Goal: Task Accomplishment & Management: Complete application form

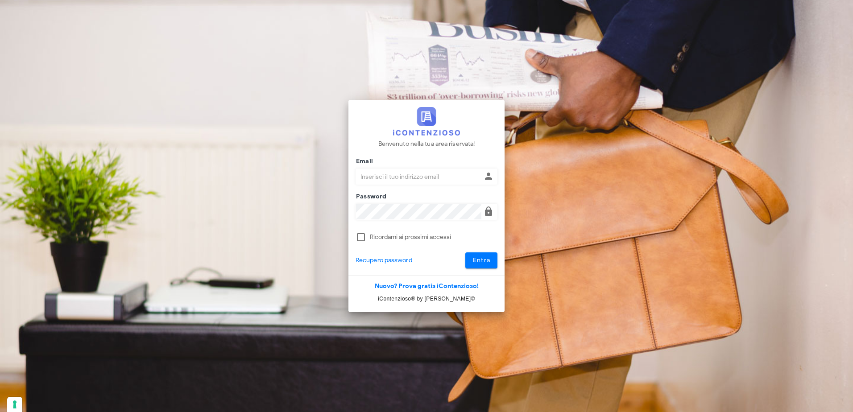
click at [401, 172] on input "Email" at bounding box center [418, 176] width 125 height 15
type input "pdidac@tiscali.it"
click at [465, 252] on button "Entra" at bounding box center [481, 260] width 33 height 16
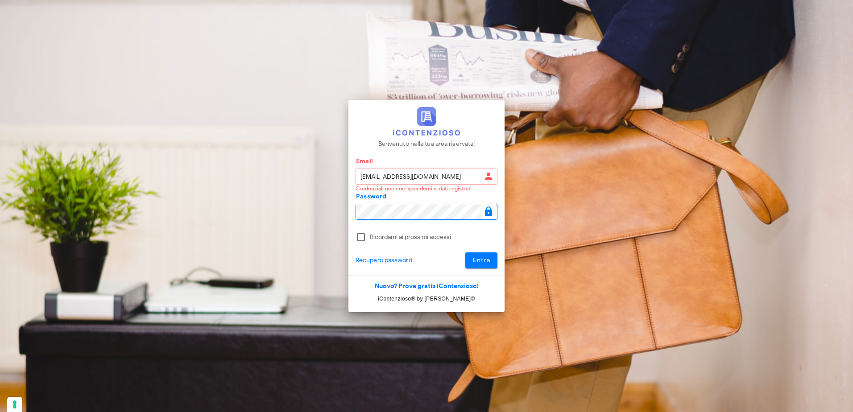
click at [465, 252] on button "Entra" at bounding box center [481, 260] width 33 height 16
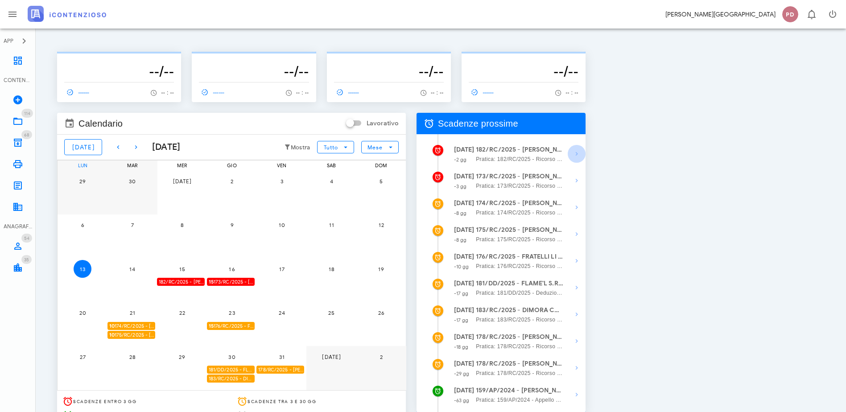
click at [582, 156] on icon "button" at bounding box center [576, 154] width 11 height 11
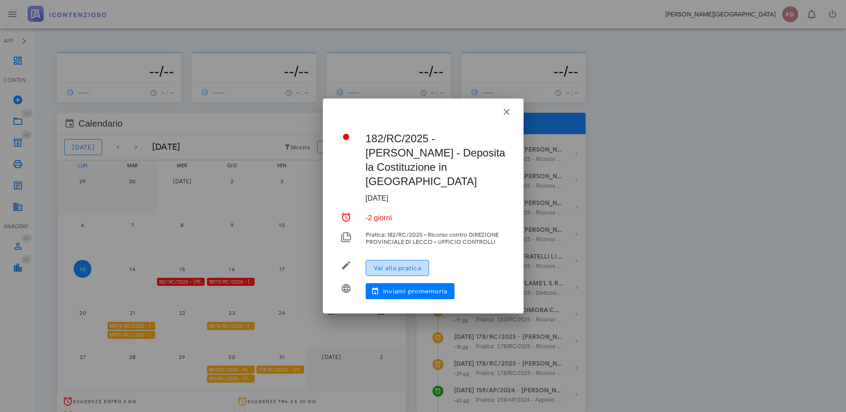
click at [413, 264] on span "Vai alla pratica" at bounding box center [397, 268] width 48 height 8
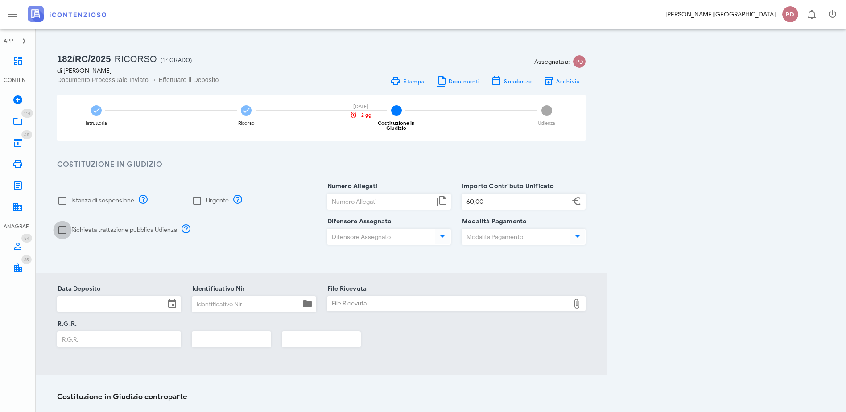
click at [70, 228] on div at bounding box center [62, 230] width 15 height 15
checkbox input "true"
click at [451, 187] on div "Numero Allegati" at bounding box center [389, 203] width 124 height 35
click at [435, 194] on input "Numero Allegati" at bounding box center [380, 201] width 107 height 15
type input "5"
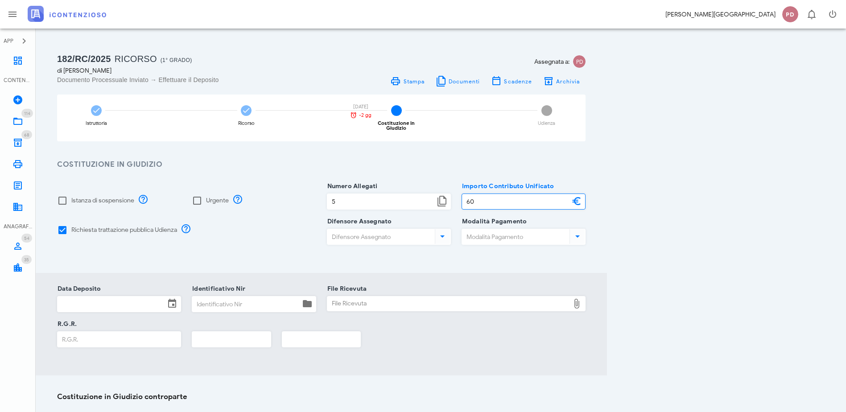
click at [570, 198] on input "60" at bounding box center [515, 201] width 107 height 15
click at [451, 229] on div "Difensore Assegnato" at bounding box center [389, 237] width 124 height 16
type input "60,00"
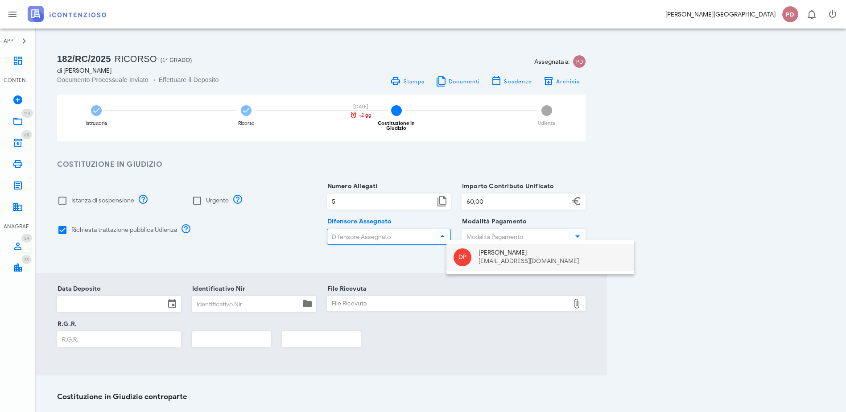
click at [529, 252] on div "Diego Pastori" at bounding box center [553, 253] width 149 height 8
type input "Diego Pastori"
click at [586, 246] on div at bounding box center [524, 249] width 124 height 6
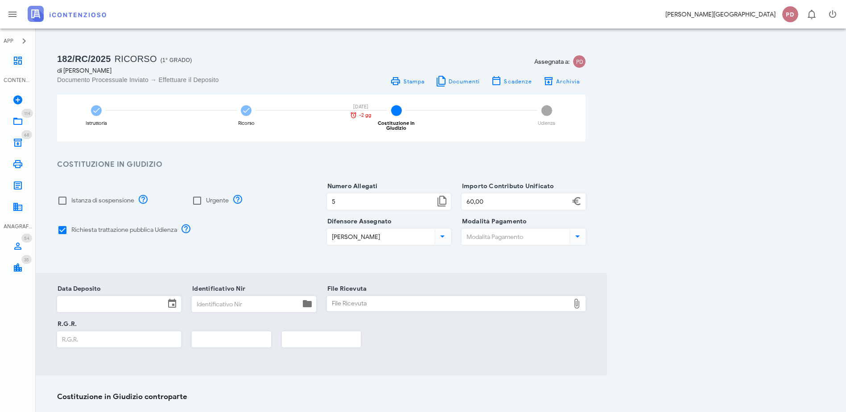
click at [568, 236] on input "Modalità Pagamento" at bounding box center [515, 236] width 106 height 15
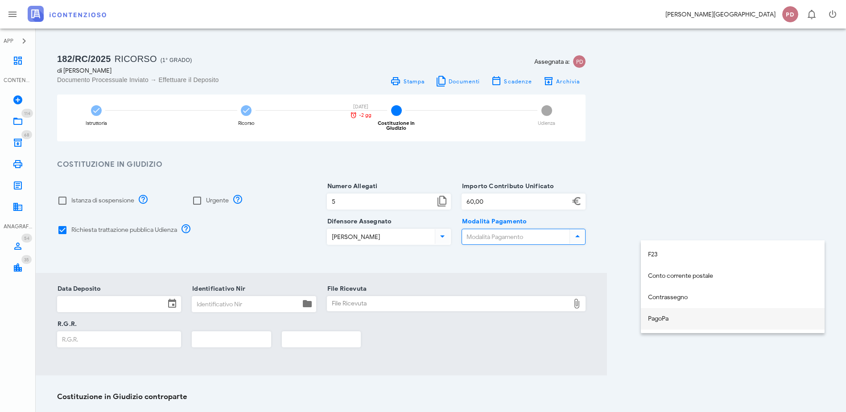
click at [654, 322] on div "PagoPa" at bounding box center [732, 319] width 169 height 8
type input "PagoPa"
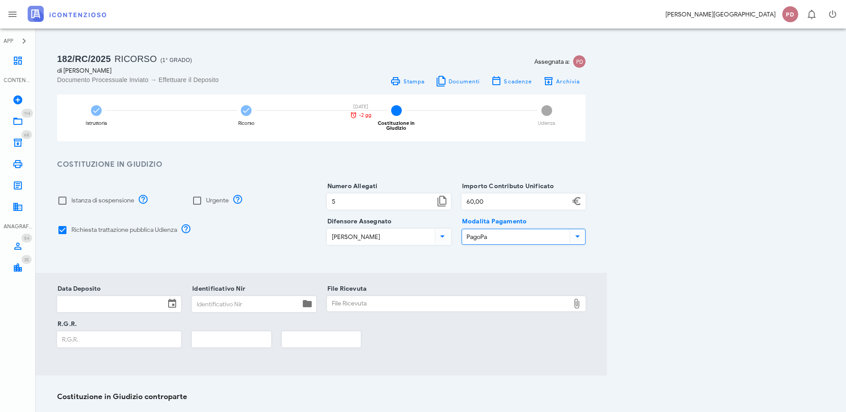
click at [95, 282] on div "Data Deposito Identificativo Nir File Ricevuta File Ricevuta Chiudi R.G.R." at bounding box center [321, 324] width 571 height 103
click at [101, 297] on input "Data Deposito" at bounding box center [111, 304] width 107 height 15
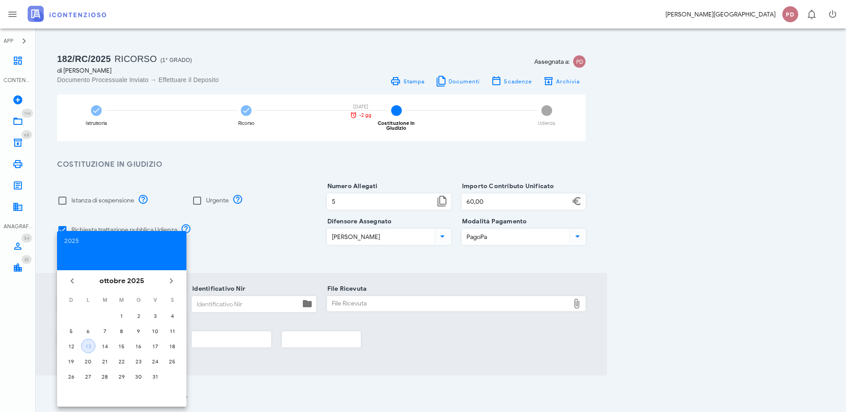
click at [87, 346] on div "13" at bounding box center [88, 346] width 13 height 7
type input "13/10/2025"
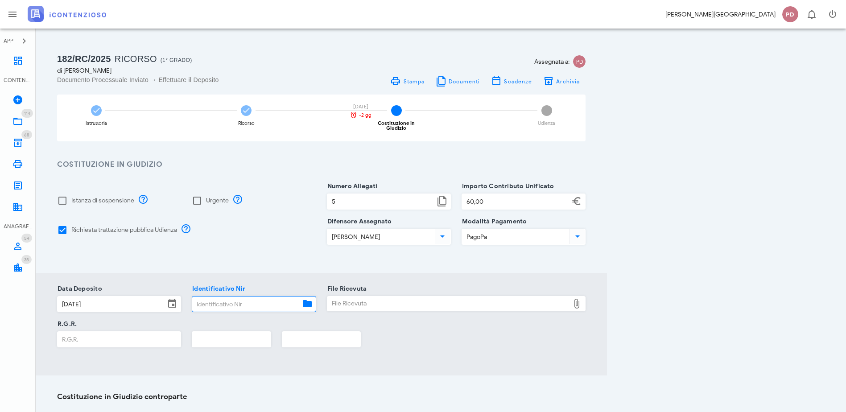
click at [300, 297] on input "Identificativo Nir" at bounding box center [245, 304] width 107 height 15
click at [470, 289] on div "File Ricevuta File Ricevuta" at bounding box center [456, 306] width 259 height 34
click at [473, 297] on div "File Ricevuta" at bounding box center [448, 304] width 243 height 14
type input "C:\fakepath\Ricevuta_NIR_T-1394297-2025.pdf"
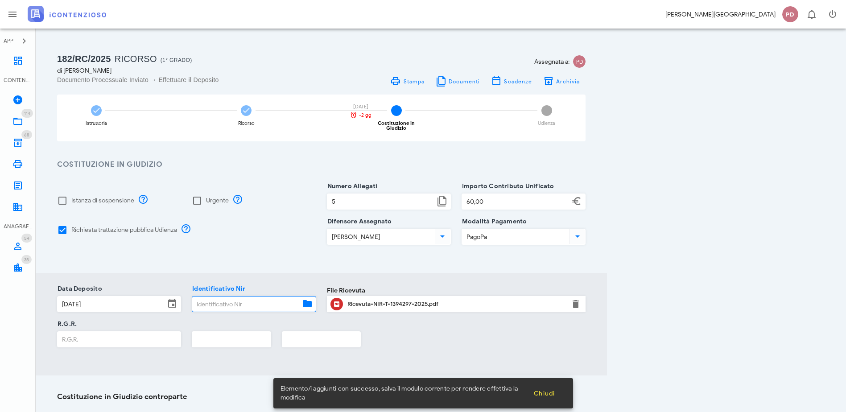
click at [269, 297] on input "Identificativo Nir" at bounding box center [245, 304] width 107 height 15
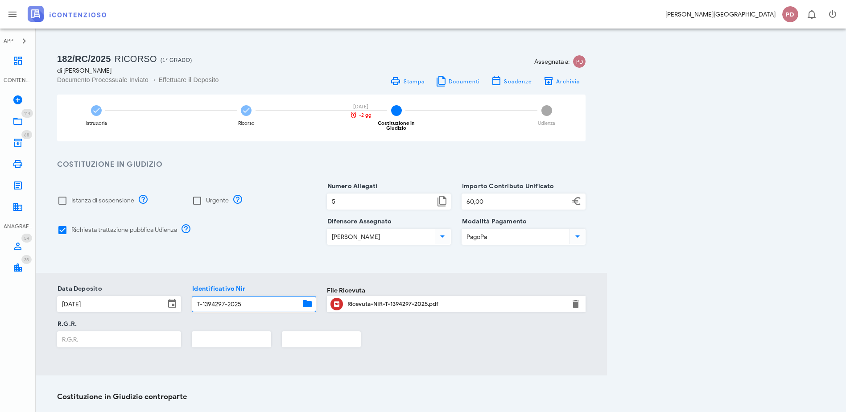
type input "T-1394297-2025"
click at [181, 342] on input "R.G.R." at bounding box center [119, 339] width 123 height 15
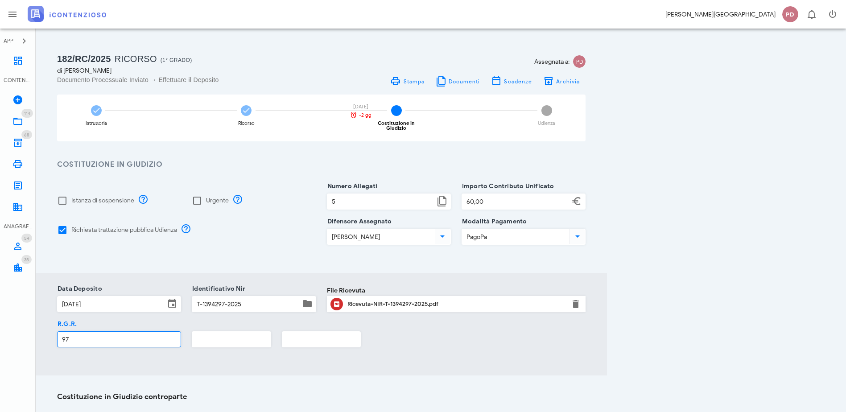
type input "97"
click at [271, 332] on input "text" at bounding box center [231, 339] width 78 height 15
type input "2025"
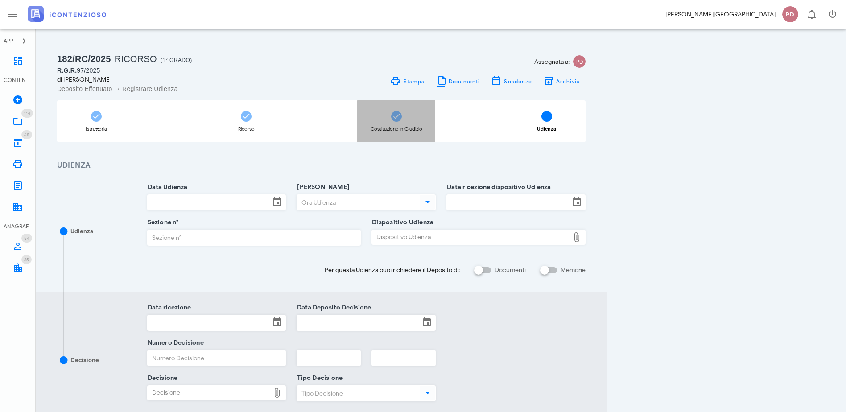
click at [435, 120] on div "Costituzione in Giudizio" at bounding box center [396, 121] width 78 height 42
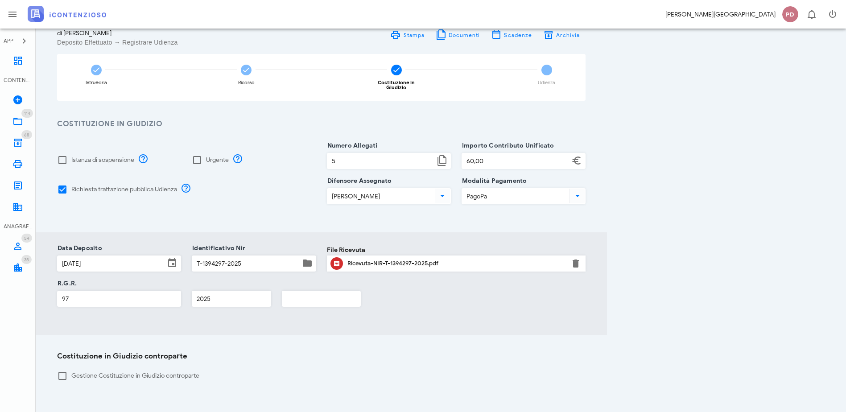
scroll to position [121, 0]
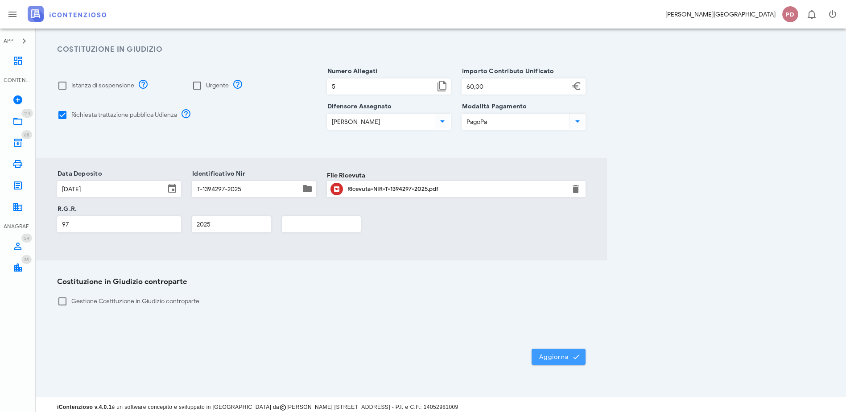
click at [586, 357] on button "Aggiorna" at bounding box center [559, 357] width 54 height 16
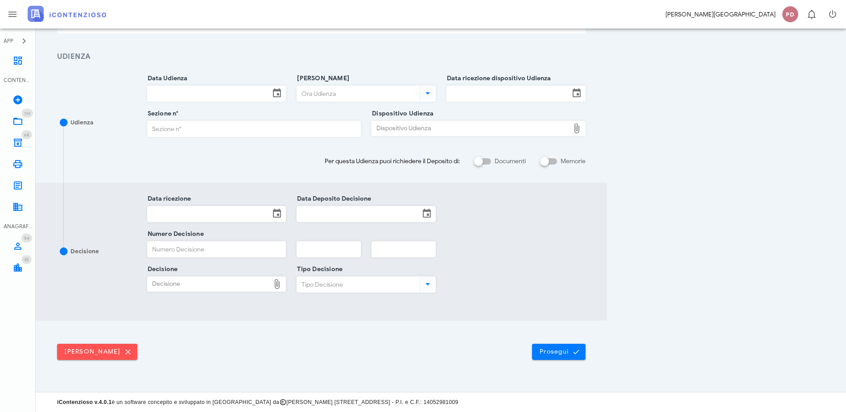
scroll to position [0, 0]
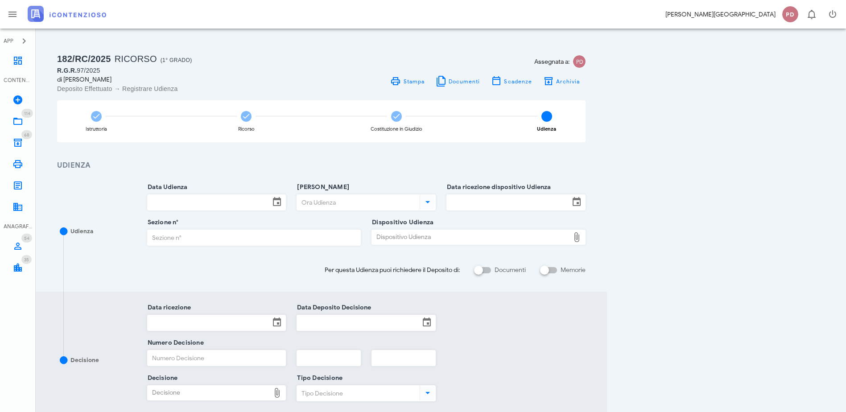
click at [65, 22] on link at bounding box center [67, 18] width 78 height 11
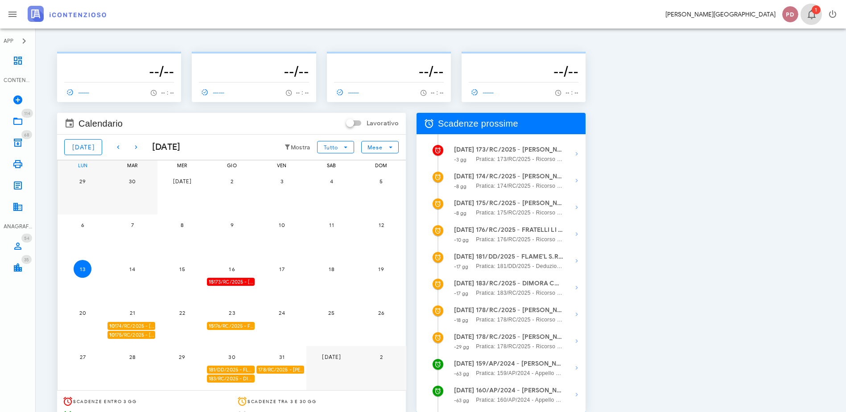
click at [810, 19] on icon "button" at bounding box center [811, 14] width 11 height 11
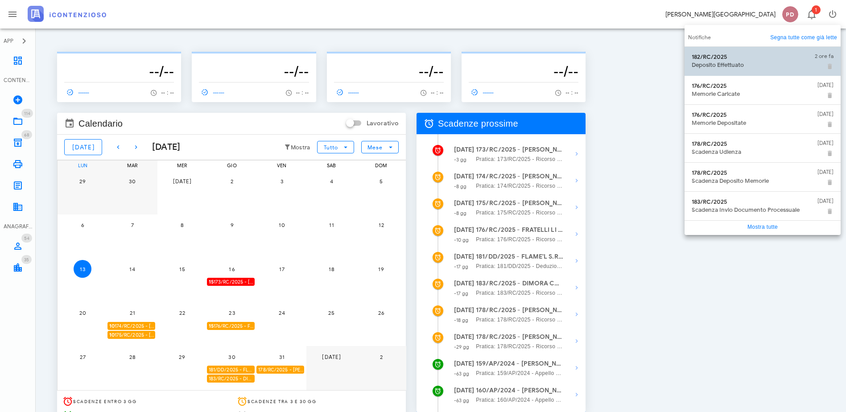
click at [764, 66] on div "Deposito Effettuato" at bounding box center [750, 65] width 116 height 7
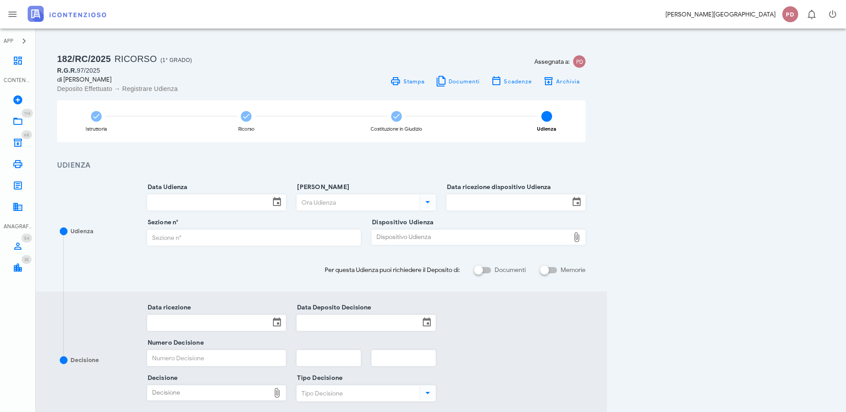
click at [76, 18] on img at bounding box center [67, 14] width 78 height 16
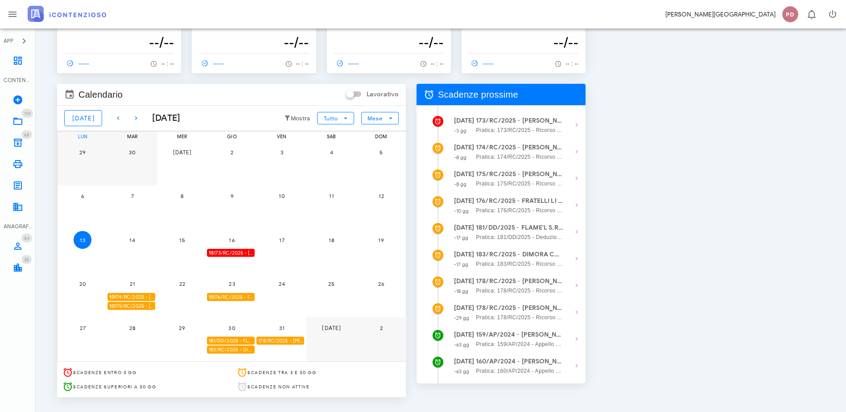
scroll to position [45, 0]
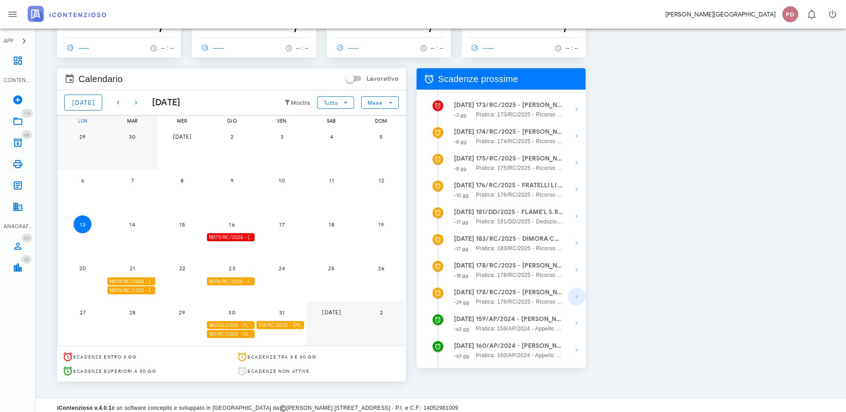
click at [582, 294] on icon "button" at bounding box center [576, 296] width 11 height 11
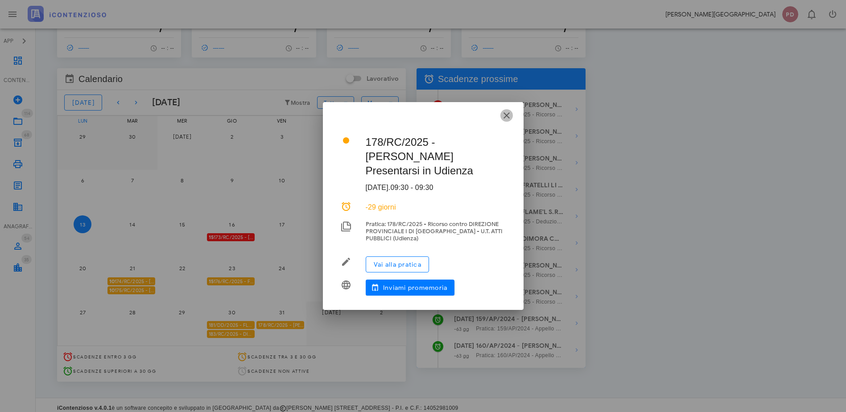
click at [503, 119] on icon "button" at bounding box center [506, 115] width 11 height 11
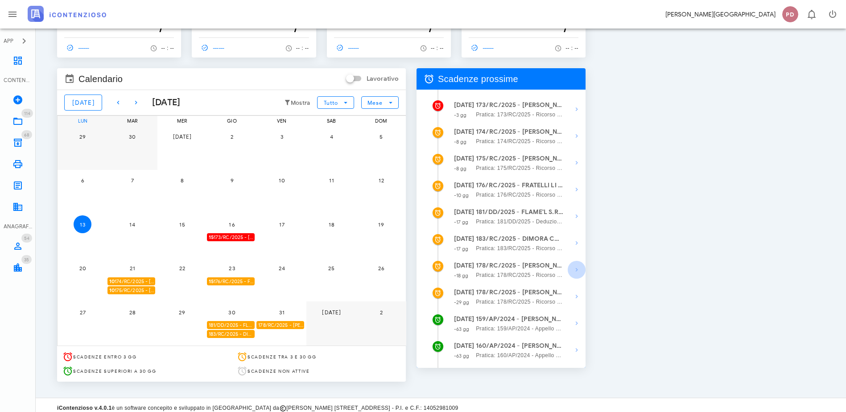
click at [582, 269] on icon "button" at bounding box center [576, 269] width 11 height 11
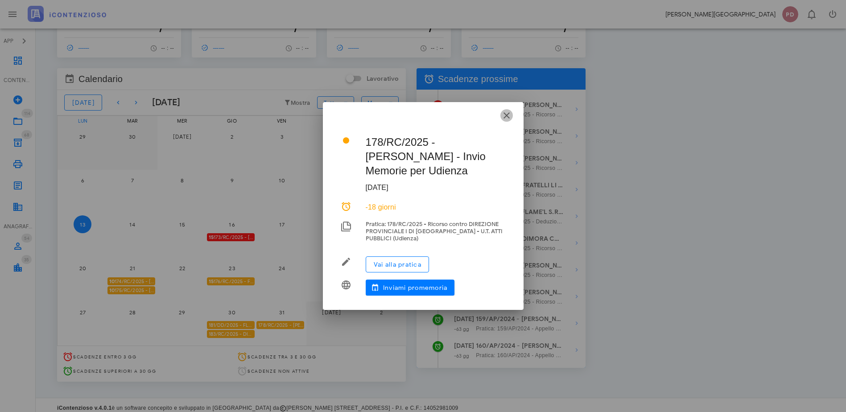
click at [505, 119] on icon "button" at bounding box center [506, 115] width 11 height 11
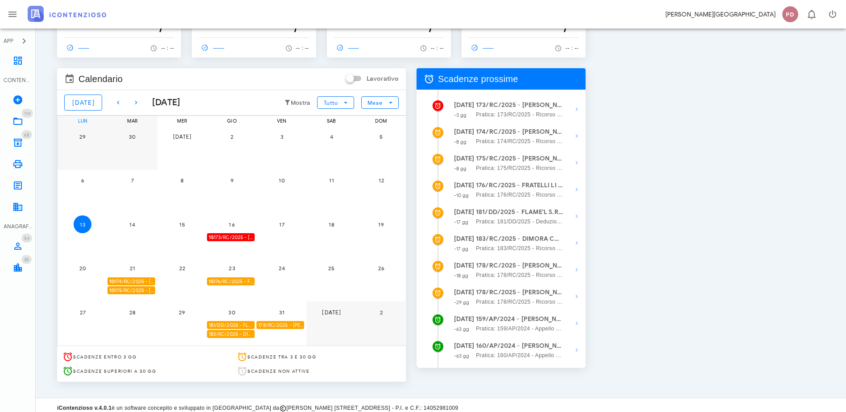
click at [118, 112] on div "Oggi Ottobre 2025 Mostra Tutto Mese" at bounding box center [231, 102] width 349 height 25
click at [113, 102] on icon "button" at bounding box center [118, 102] width 11 height 11
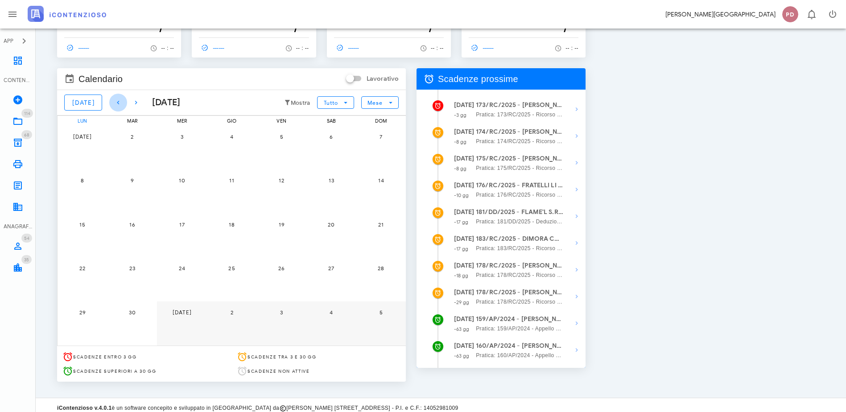
click at [113, 102] on icon "button" at bounding box center [118, 102] width 11 height 11
click at [131, 100] on icon "button" at bounding box center [136, 102] width 11 height 11
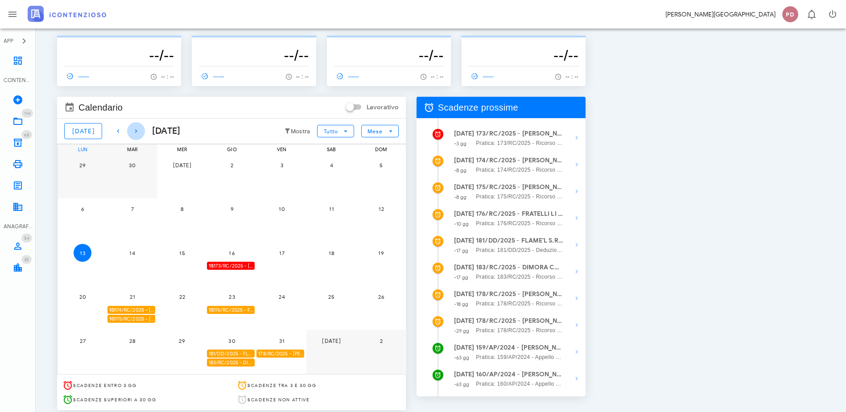
scroll to position [0, 0]
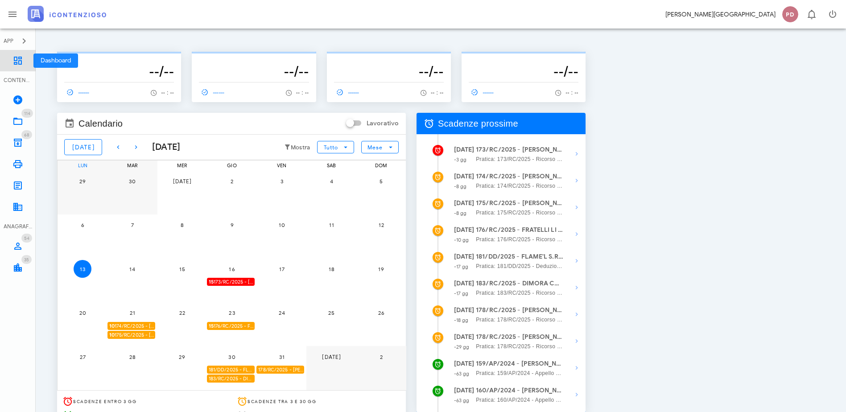
click at [17, 66] on icon at bounding box center [17, 60] width 11 height 11
click at [830, 15] on icon "button" at bounding box center [832, 14] width 11 height 11
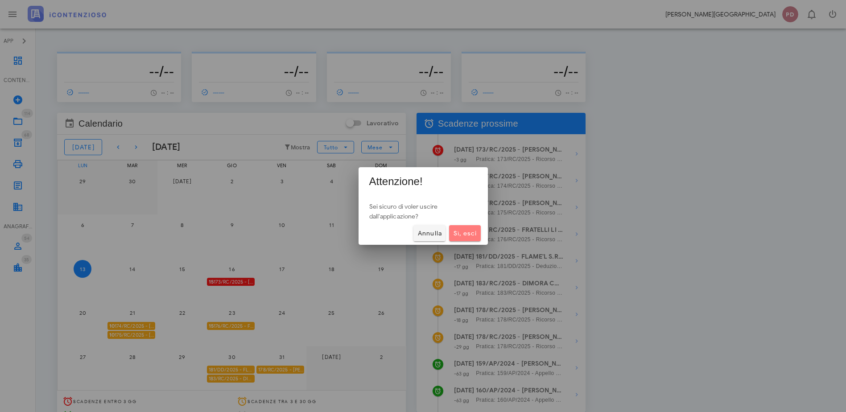
click at [468, 231] on span "Sì, esci" at bounding box center [465, 234] width 24 height 8
